Goal: Information Seeking & Learning: Learn about a topic

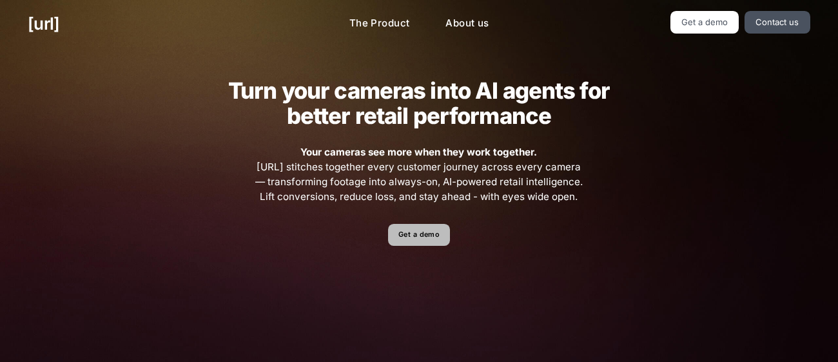
click at [437, 241] on link "Get a demo" at bounding box center [418, 235] width 61 height 23
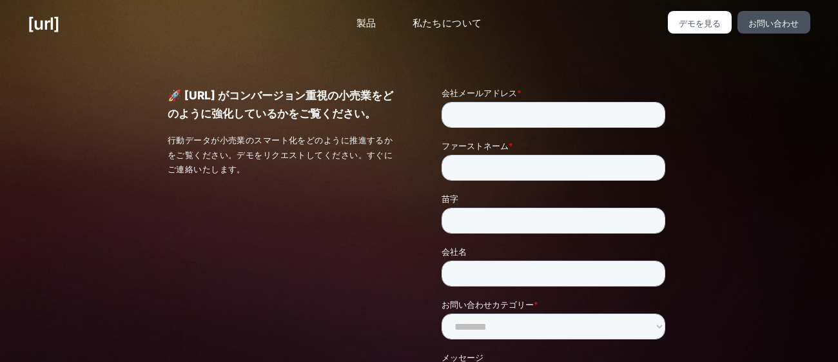
click at [717, 148] on div "🚀 [URL] がコンバージョン重視の小売業をどのように強化しているかをご覧ください。 行動データが小売業のスマート化をどのように推進するかをご覧ください。デ…" at bounding box center [419, 302] width 838 height 508
click at [711, 27] on link "デモを見る" at bounding box center [700, 22] width 64 height 23
click at [691, 23] on font "デモを見る" at bounding box center [700, 23] width 42 height 10
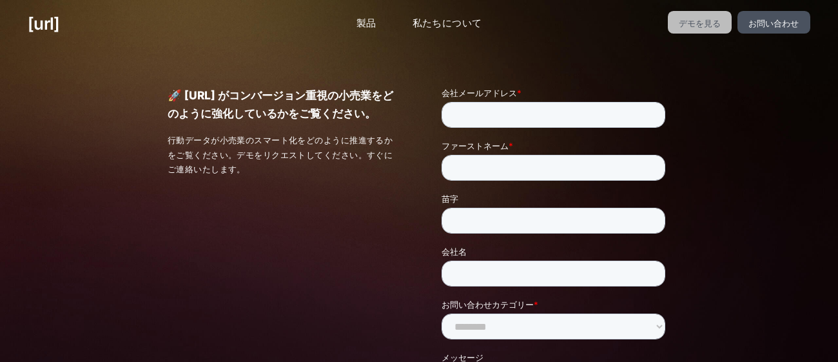
click at [691, 23] on font "デモを見る" at bounding box center [700, 23] width 42 height 10
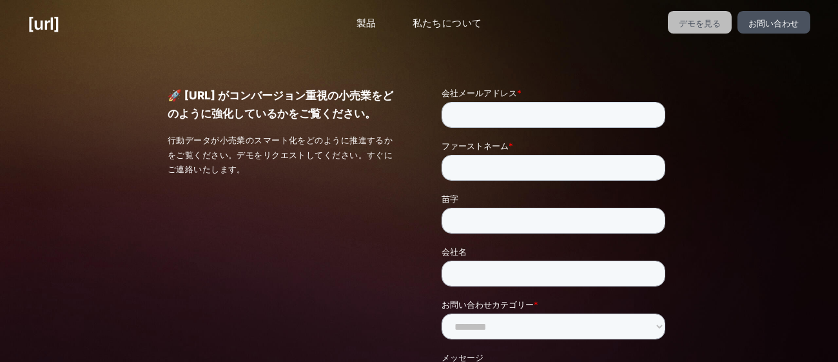
click at [691, 23] on font "デモを見る" at bounding box center [700, 23] width 42 height 10
